Goal: Information Seeking & Learning: Learn about a topic

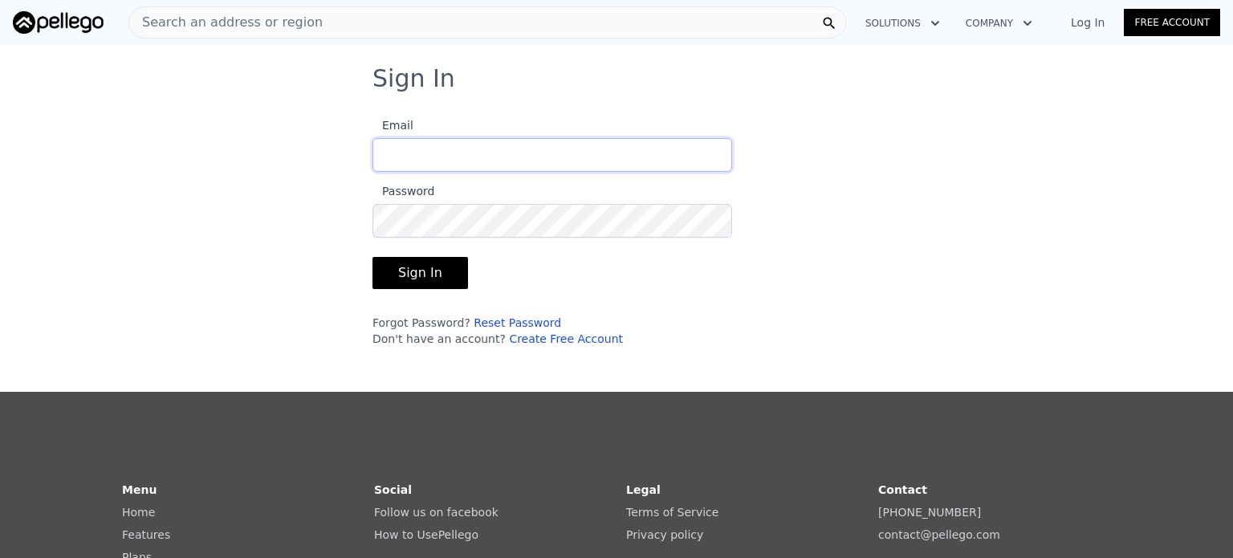
click at [581, 147] on input "Email" at bounding box center [553, 155] width 360 height 34
type input "[EMAIL_ADDRESS][DOMAIN_NAME]"
click at [422, 269] on button "Sign In" at bounding box center [421, 273] width 96 height 32
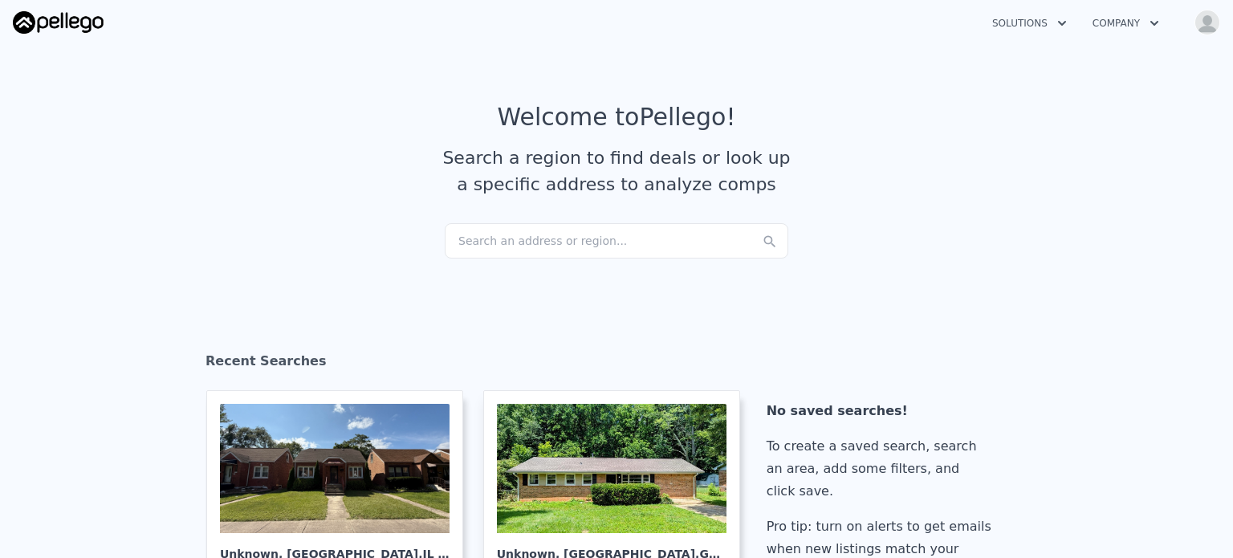
click at [466, 243] on div "Search an address or region..." at bounding box center [617, 240] width 344 height 35
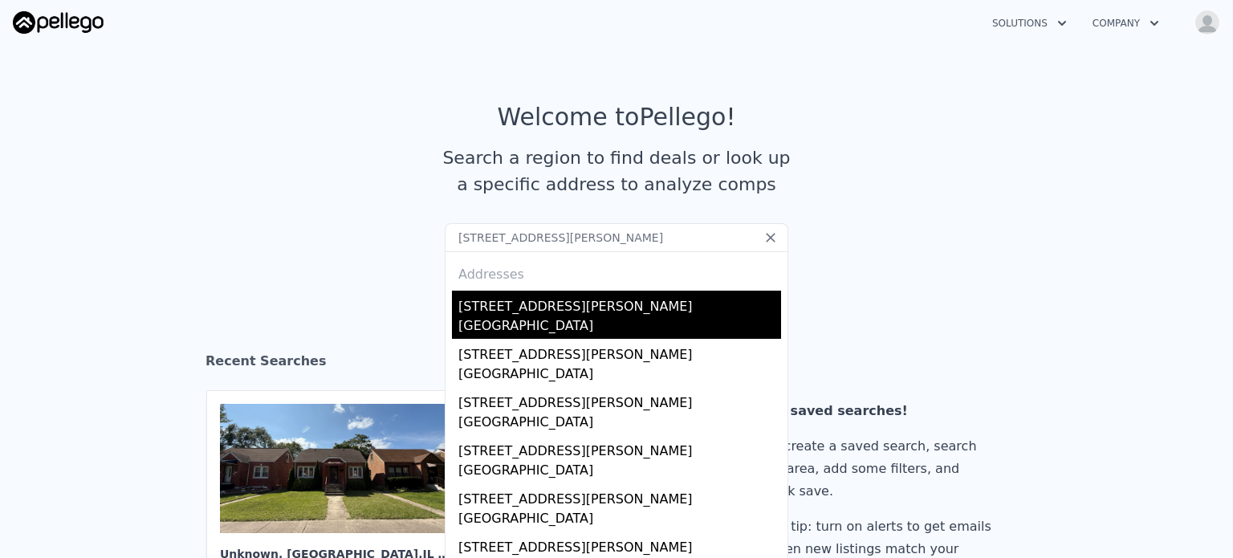
type input "[STREET_ADDRESS][PERSON_NAME]"
click at [636, 302] on div "[STREET_ADDRESS][PERSON_NAME]" at bounding box center [619, 304] width 323 height 26
